Goal: Find specific page/section: Find specific page/section

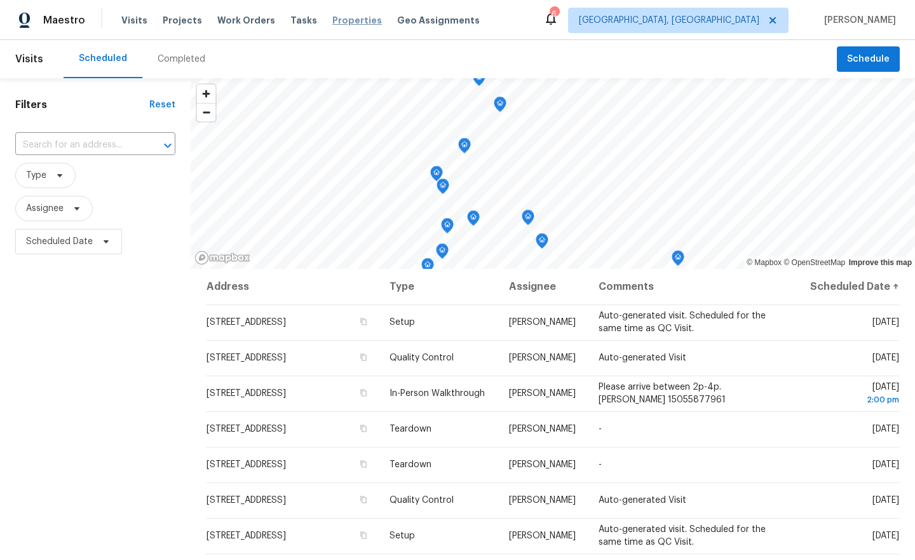
click at [349, 24] on span "Properties" at bounding box center [357, 20] width 50 height 13
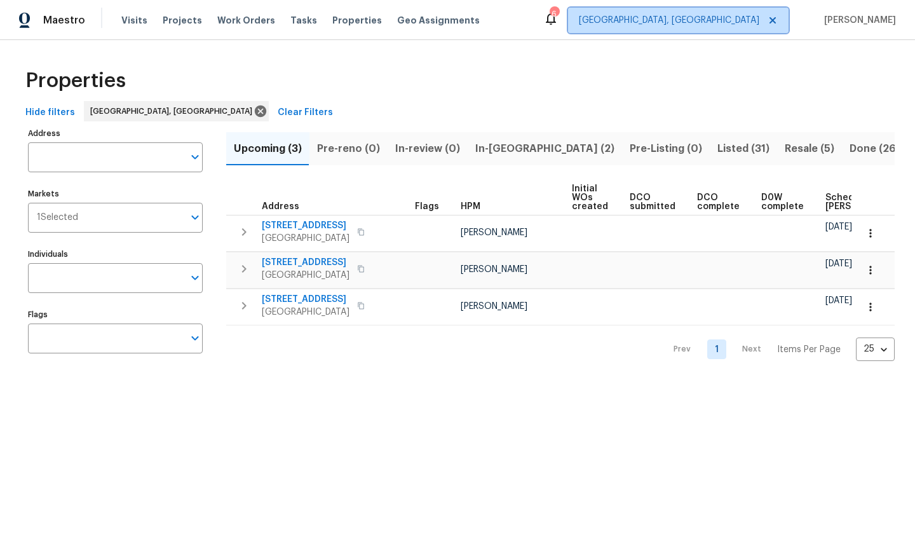
click at [778, 23] on span at bounding box center [771, 20] width 14 height 10
click at [759, 24] on span "[GEOGRAPHIC_DATA], [GEOGRAPHIC_DATA]" at bounding box center [669, 20] width 180 height 13
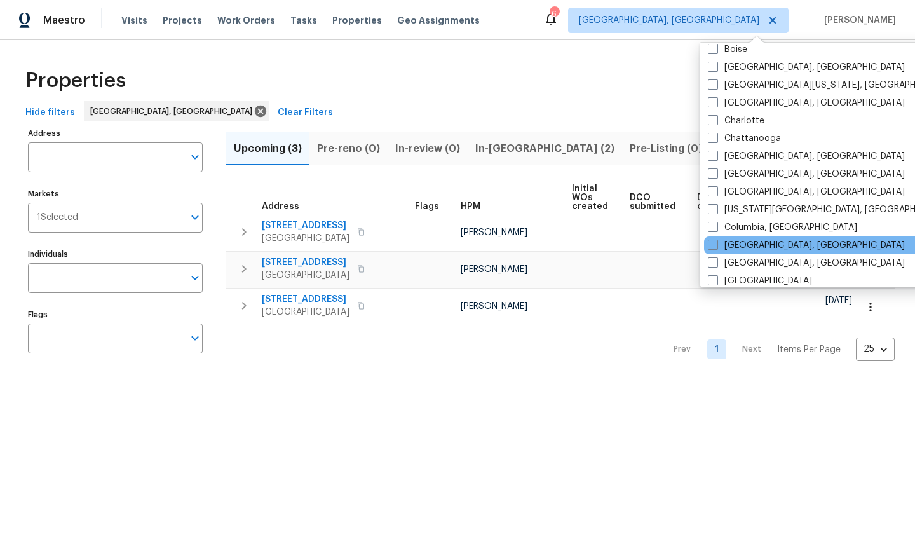
scroll to position [205, 0]
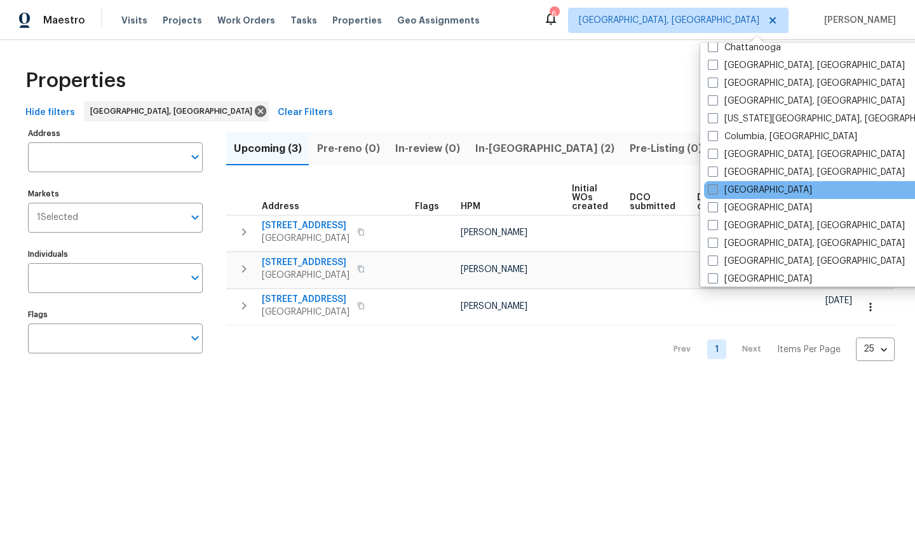
click at [711, 189] on span at bounding box center [713, 189] width 10 height 10
click at [711, 189] on input "[GEOGRAPHIC_DATA]" at bounding box center [712, 188] width 8 height 8
checkbox input "true"
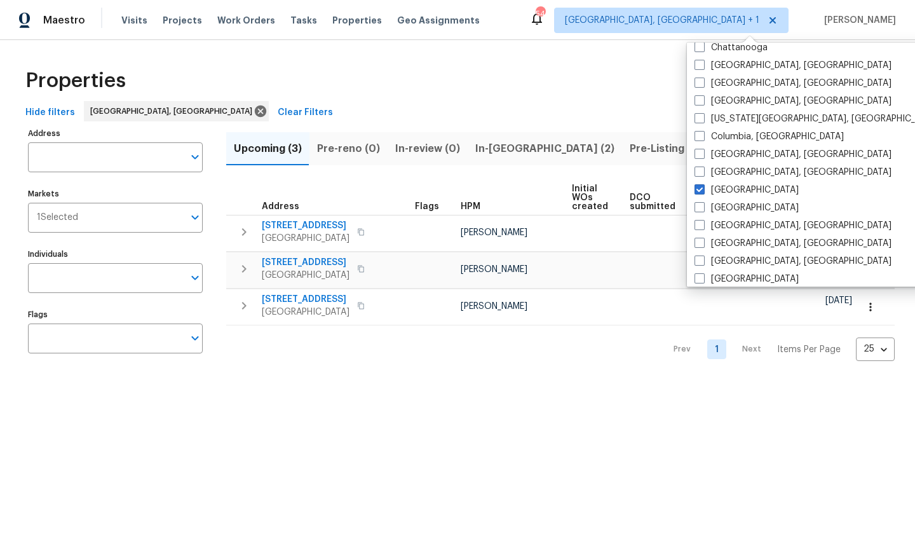
click at [525, 72] on div "Properties" at bounding box center [457, 80] width 874 height 41
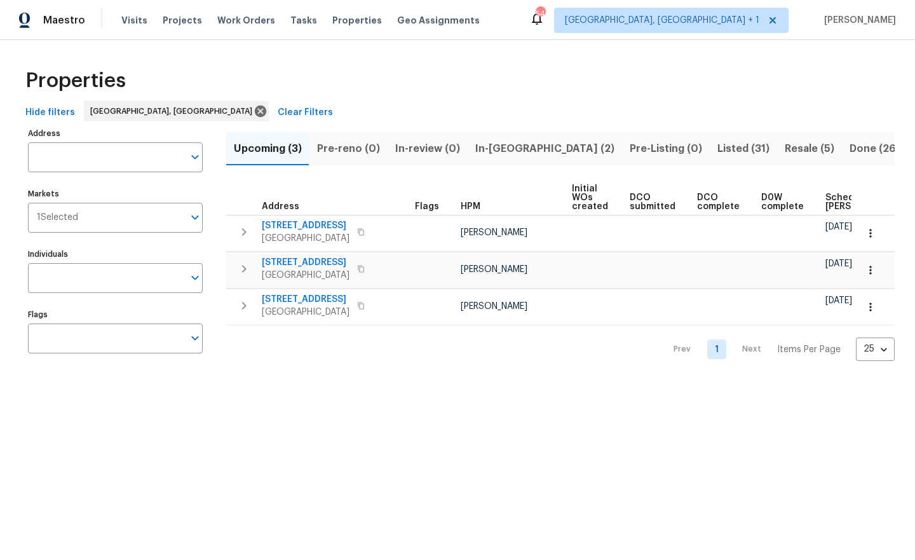
click at [560, 72] on div "Properties" at bounding box center [457, 80] width 874 height 41
click at [750, 22] on span "[GEOGRAPHIC_DATA], [GEOGRAPHIC_DATA] + 1" at bounding box center [662, 20] width 194 height 13
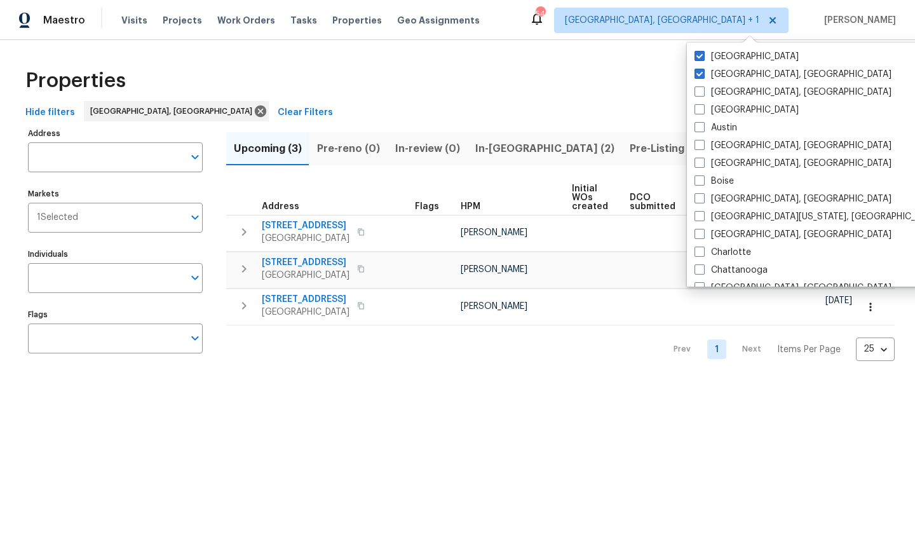
click at [584, 88] on div "Properties" at bounding box center [457, 80] width 874 height 41
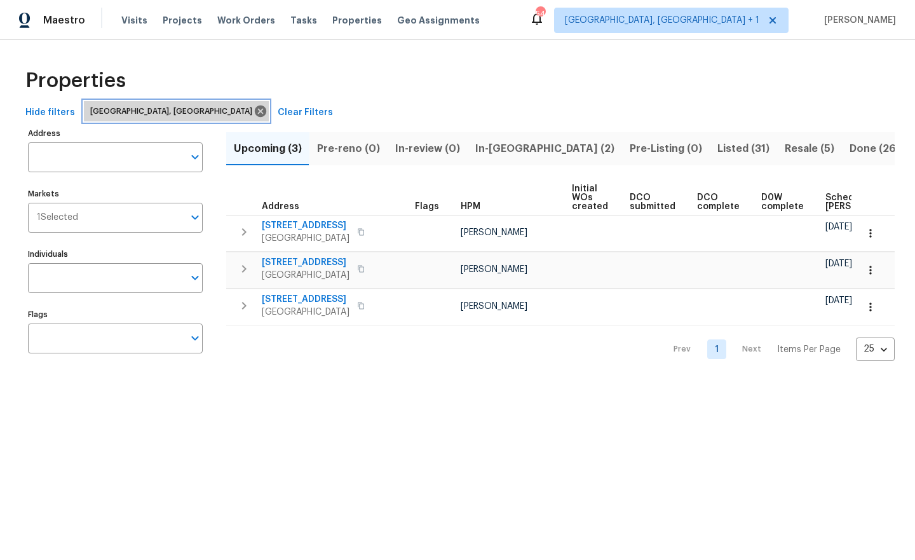
click at [255, 111] on icon at bounding box center [260, 110] width 11 height 11
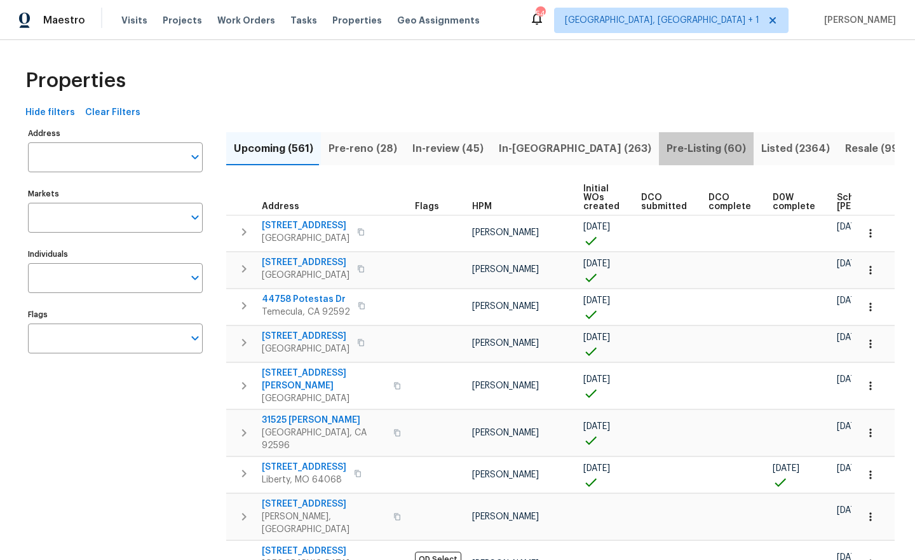
click at [666, 153] on span "Pre-Listing (60)" at bounding box center [705, 149] width 79 height 18
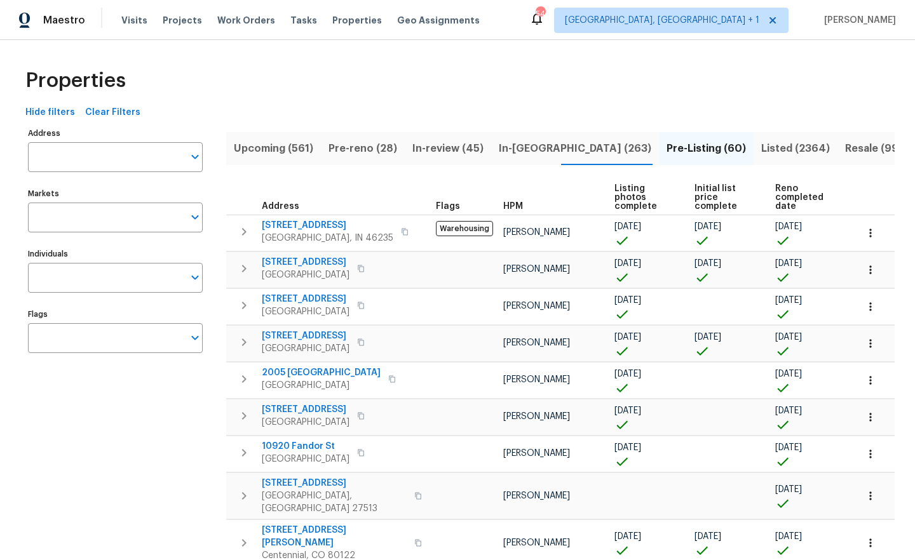
click at [454, 149] on span "In-review (45)" at bounding box center [447, 149] width 71 height 18
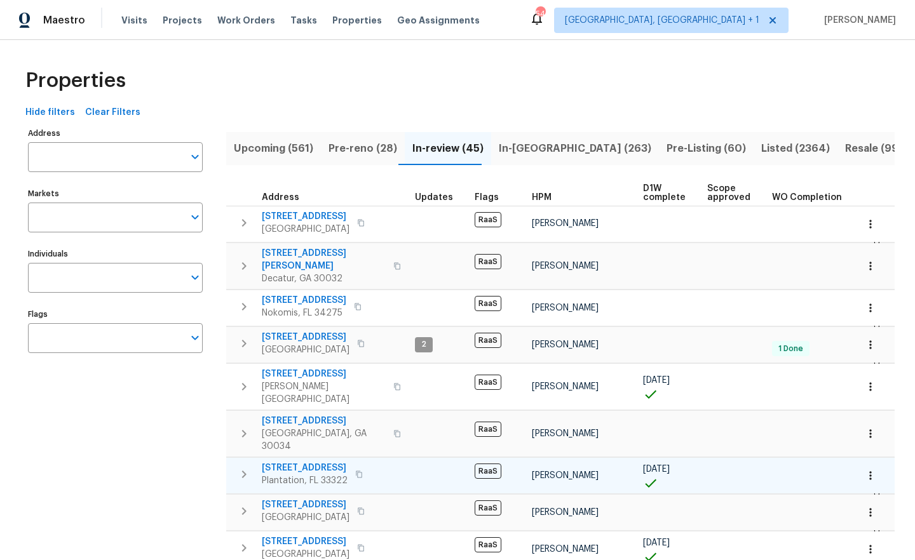
scroll to position [7, 0]
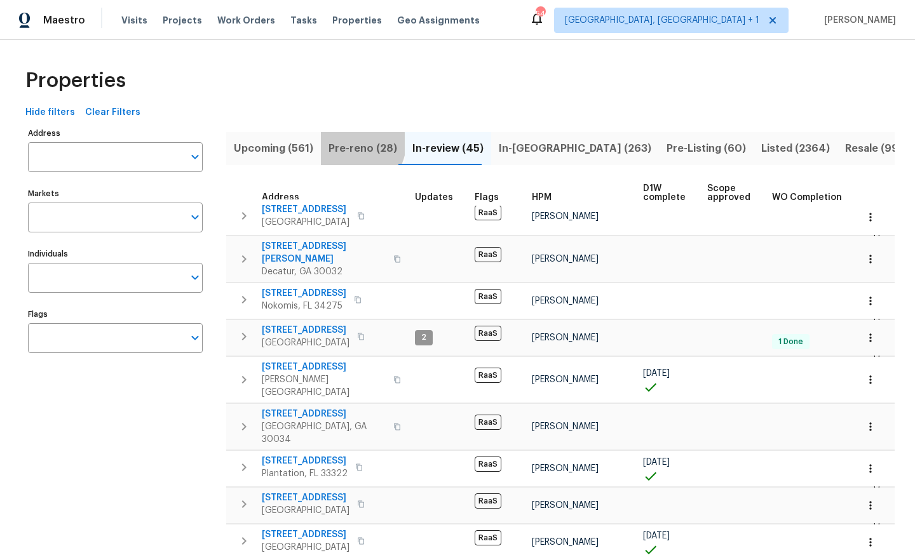
click at [353, 144] on span "Pre-reno (28)" at bounding box center [362, 149] width 69 height 18
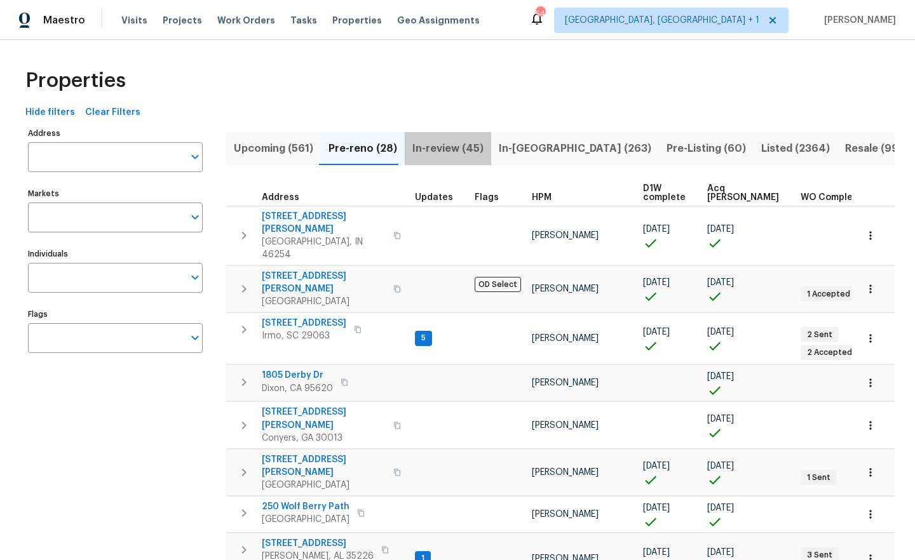
click at [462, 149] on span "In-review (45)" at bounding box center [447, 149] width 71 height 18
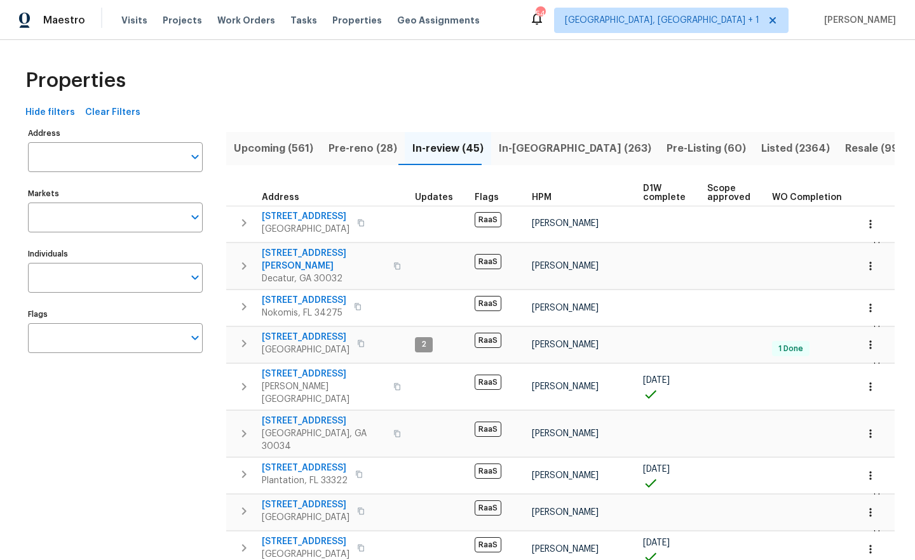
click at [520, 140] on span "In-[GEOGRAPHIC_DATA] (263)" at bounding box center [575, 149] width 152 height 18
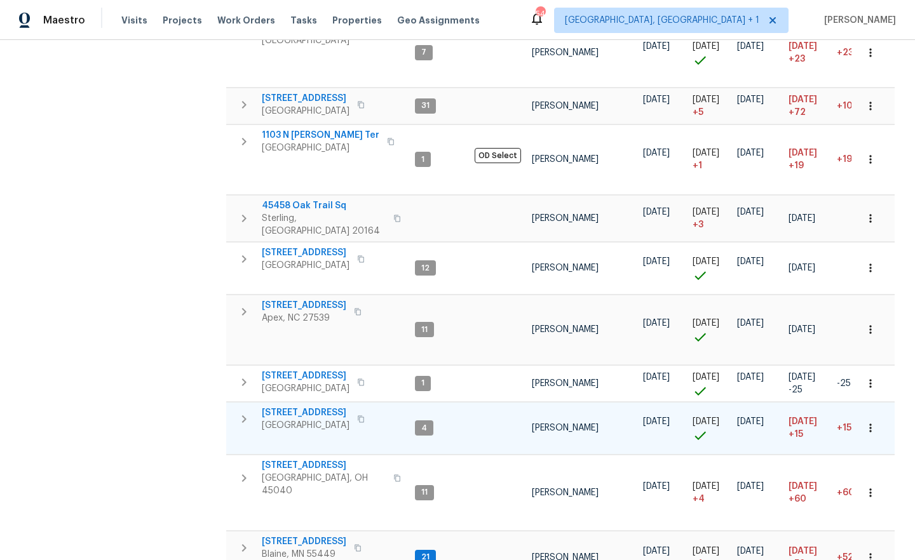
scroll to position [905, 0]
